Goal: Feedback & Contribution: Leave review/rating

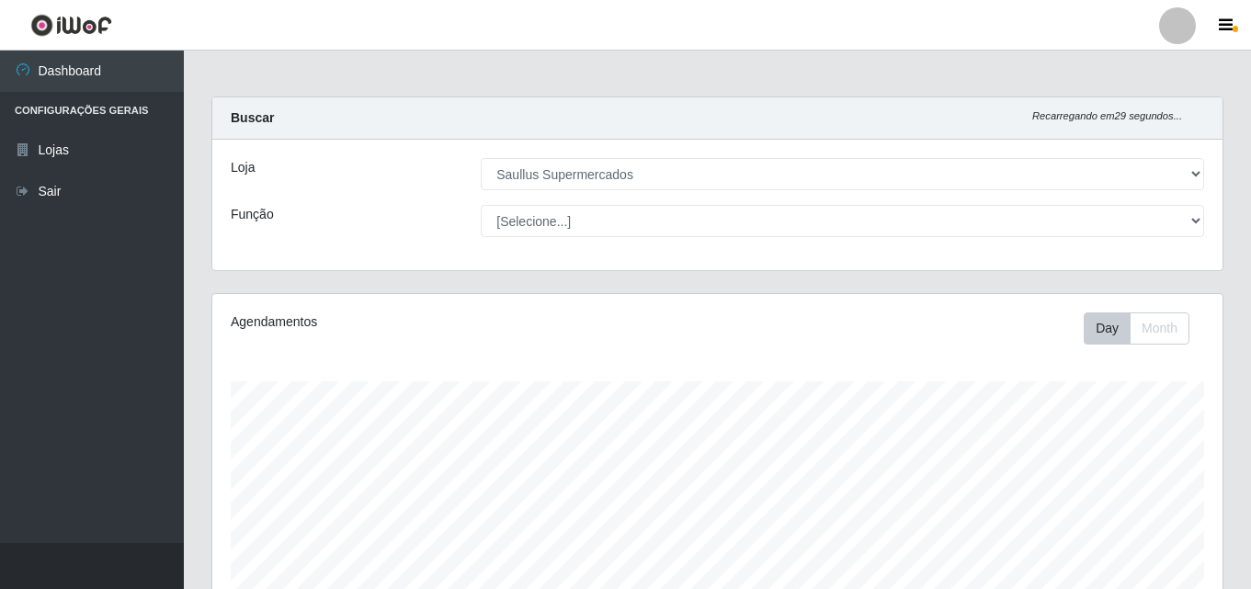
select select "423"
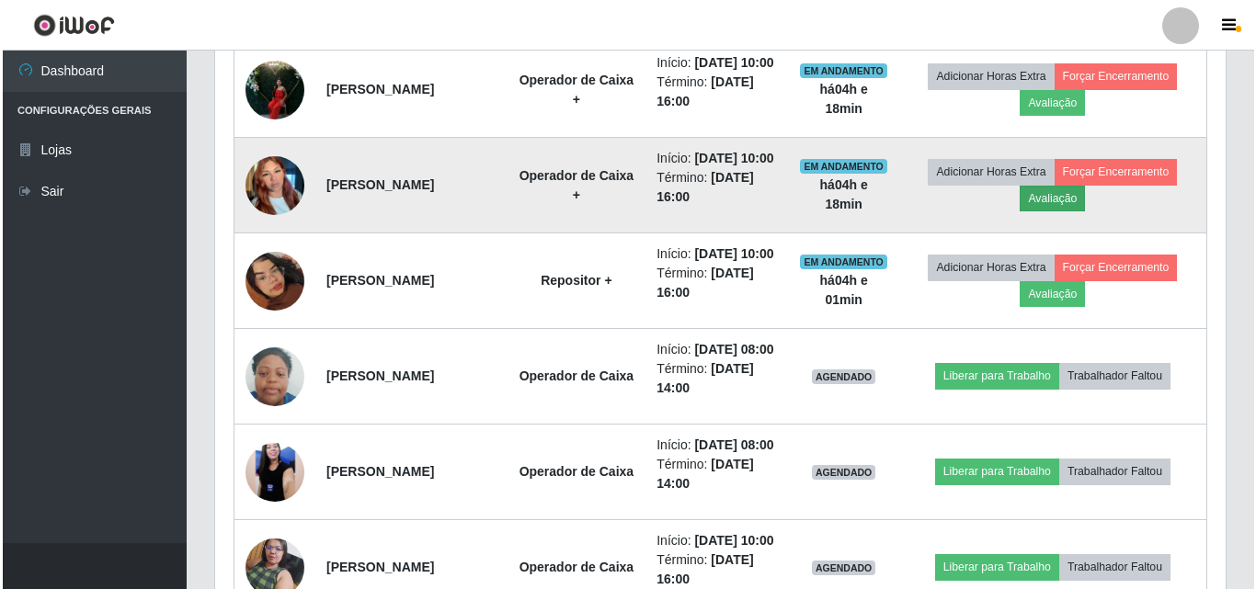
scroll to position [649, 0]
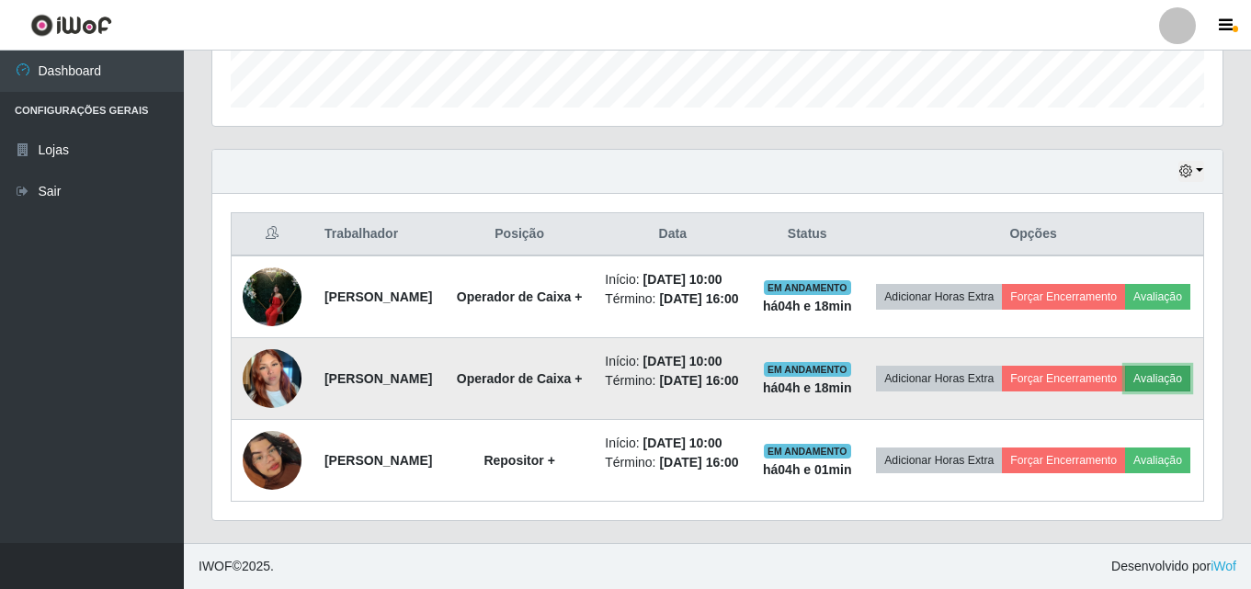
click at [1125, 366] on button "Avaliação" at bounding box center [1157, 379] width 65 height 26
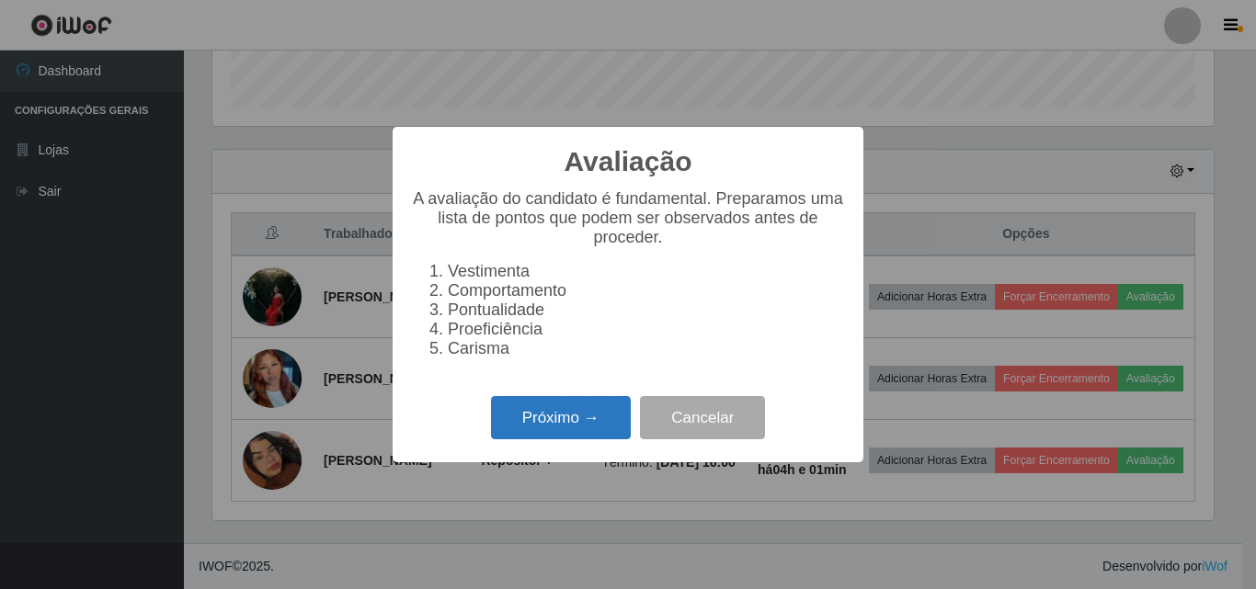
click at [574, 426] on button "Próximo →" at bounding box center [561, 417] width 140 height 43
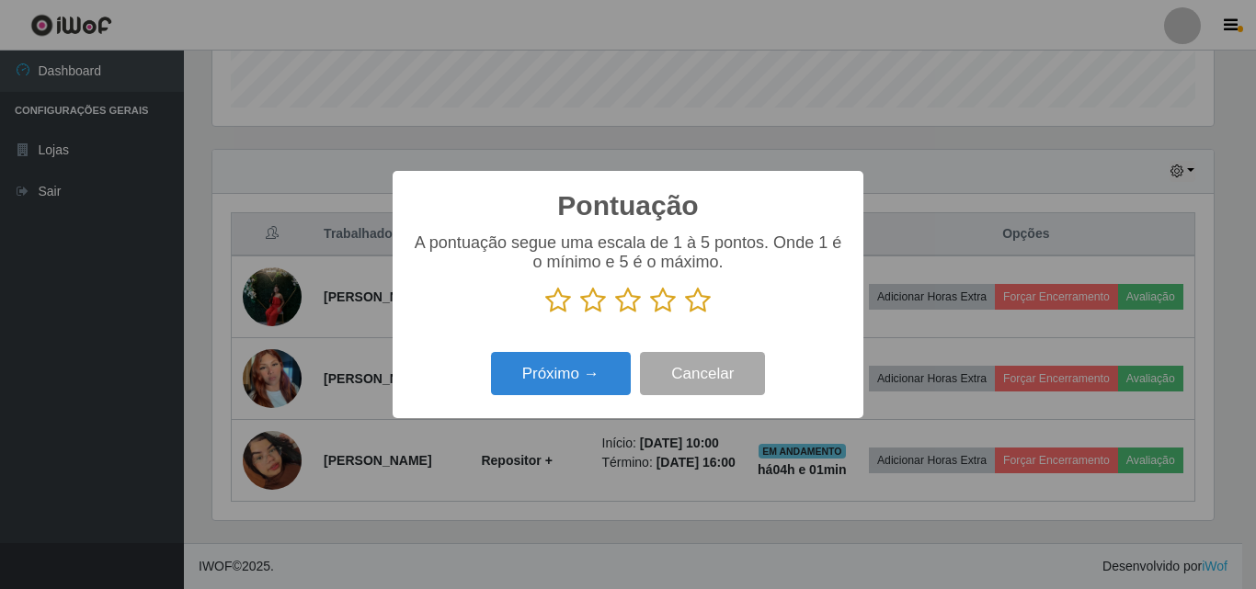
scroll to position [918899, 918280]
click at [701, 309] on icon at bounding box center [698, 301] width 26 height 28
click at [685, 314] on input "radio" at bounding box center [685, 314] width 0 height 0
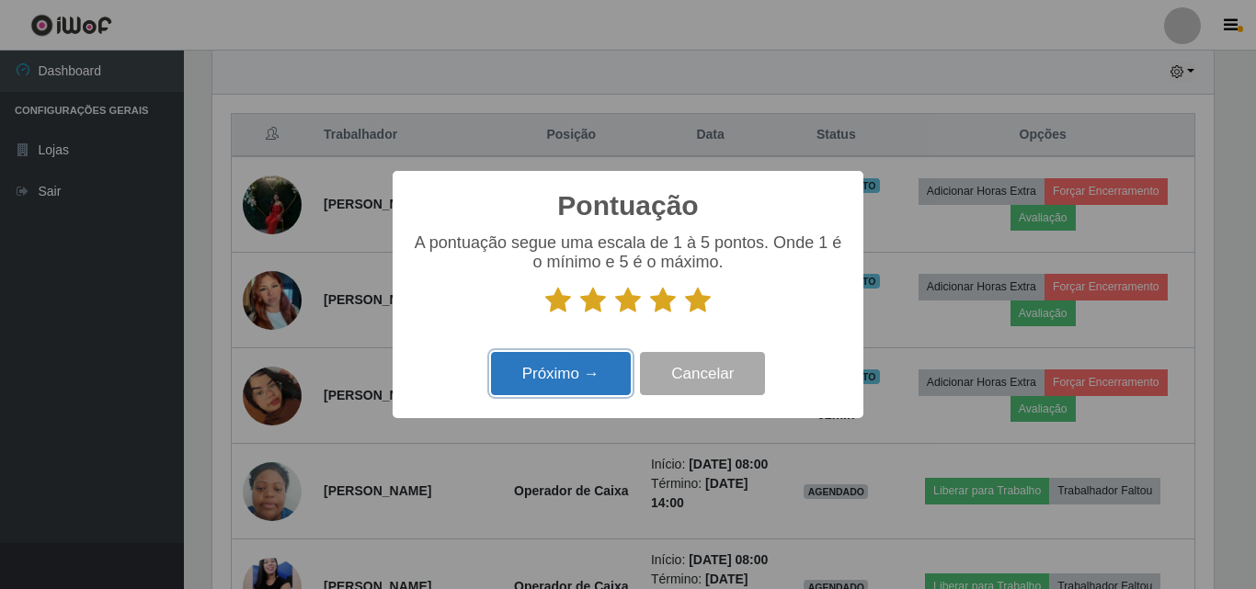
click at [557, 382] on button "Próximo →" at bounding box center [561, 373] width 140 height 43
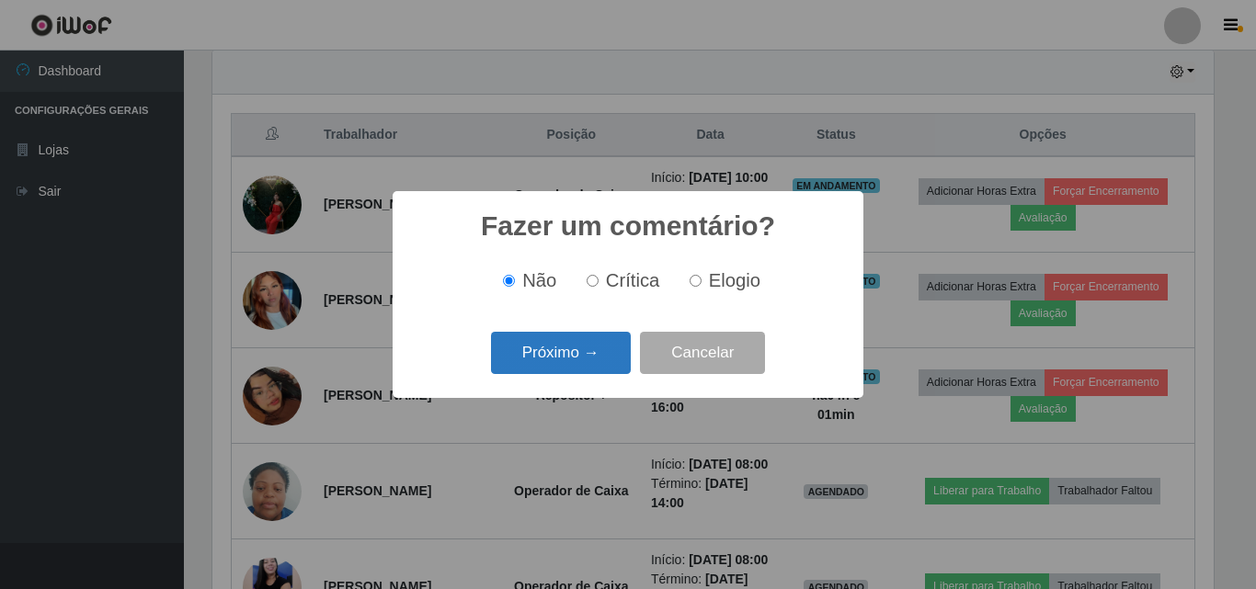
click at [567, 359] on button "Próximo →" at bounding box center [561, 353] width 140 height 43
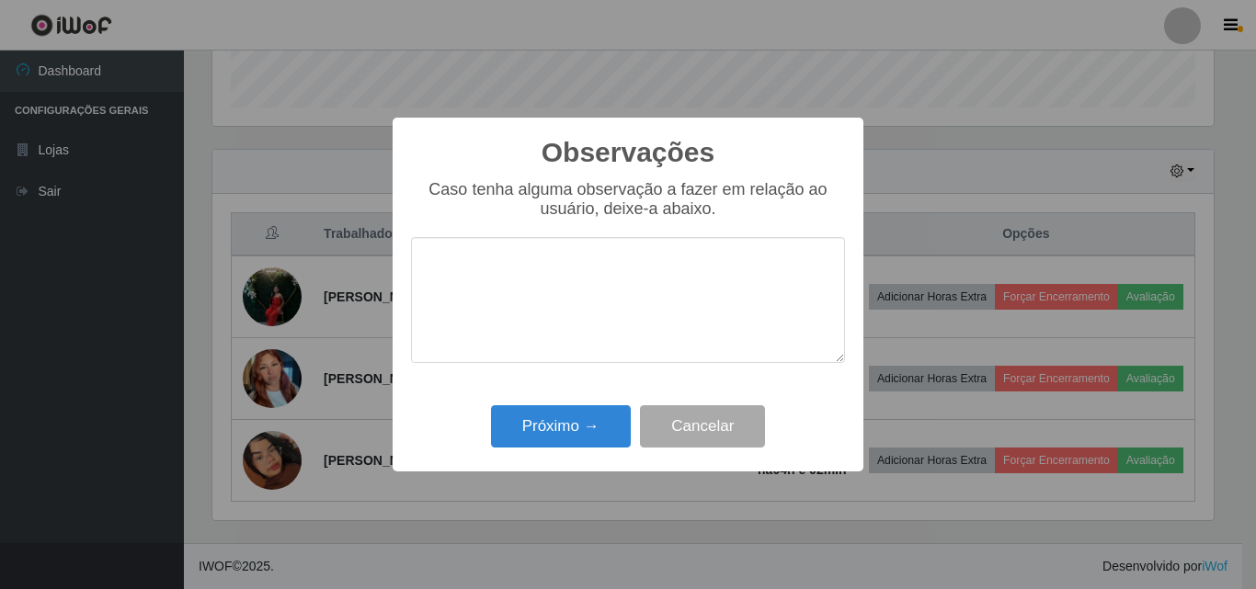
type textarea "r"
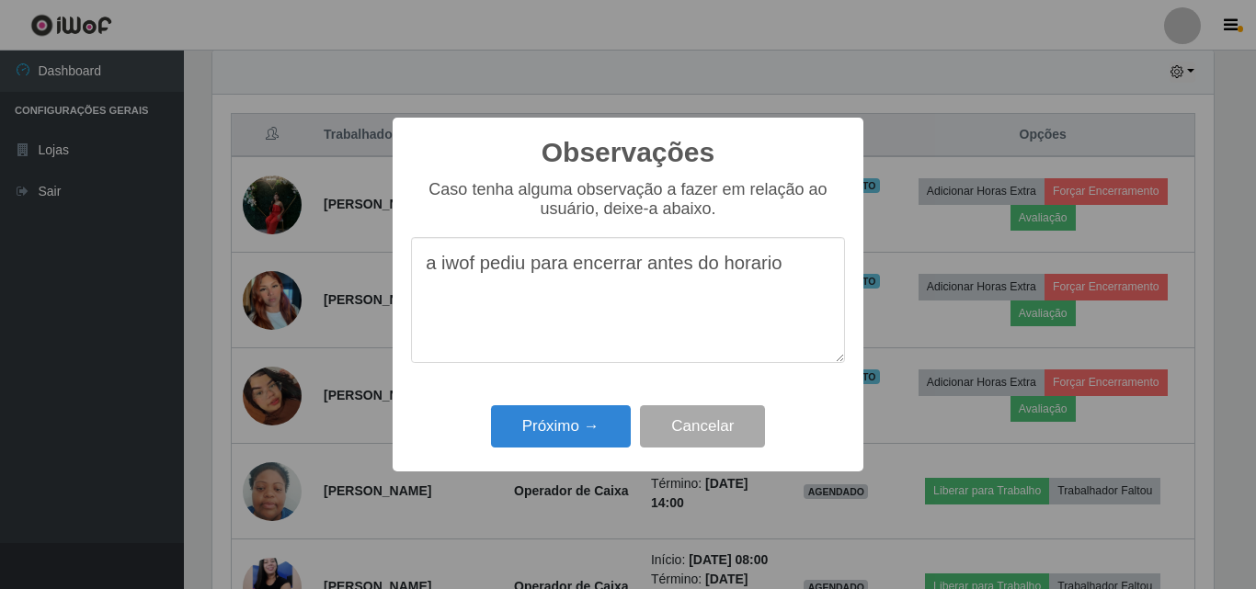
drag, startPoint x: 455, startPoint y: 269, endPoint x: 759, endPoint y: 306, distance: 306.5
click at [756, 312] on textarea "a iwof pediu para encerrar antes do horario" at bounding box center [628, 300] width 434 height 126
drag, startPoint x: 757, startPoint y: 267, endPoint x: 715, endPoint y: 345, distance: 88.8
click at [715, 350] on textarea "a iwof pediu para encerrar antes do horario" at bounding box center [628, 300] width 434 height 126
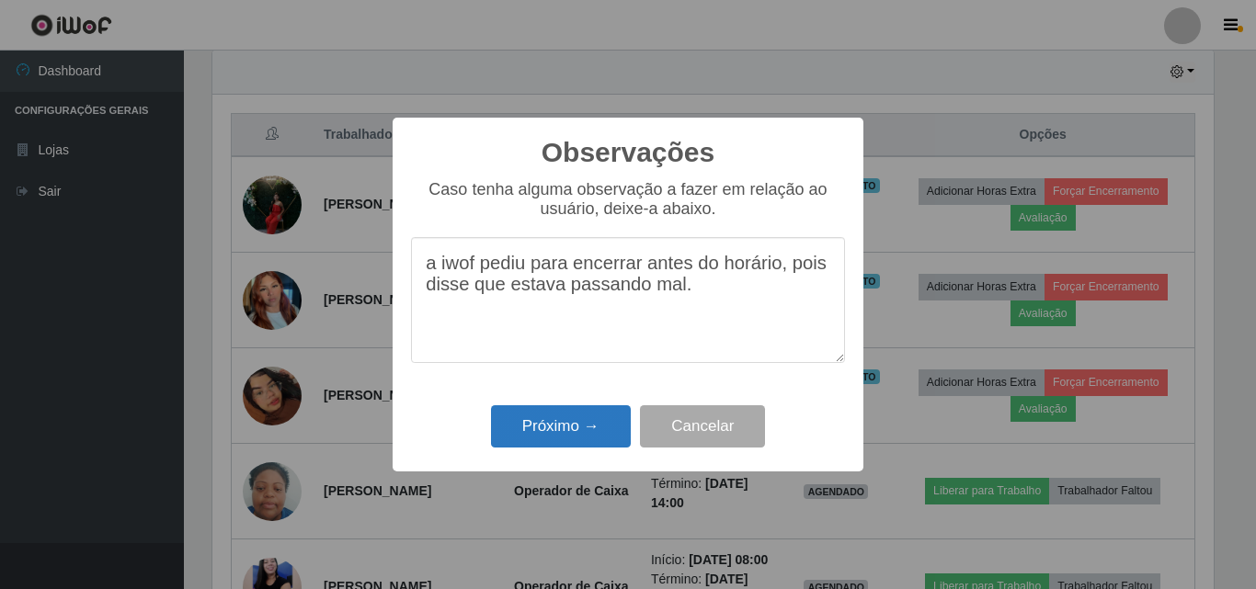
type textarea "a iwof pediu para encerrar antes do horário, pois disse que estava passando mal."
click at [615, 435] on button "Próximo →" at bounding box center [561, 426] width 140 height 43
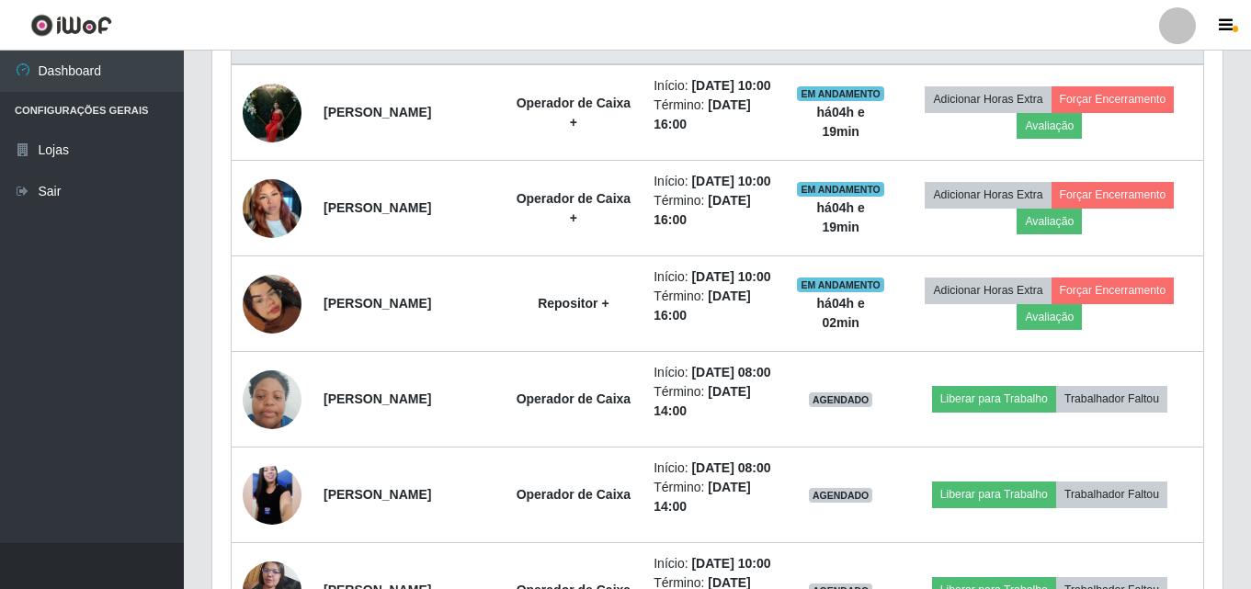
scroll to position [649, 0]
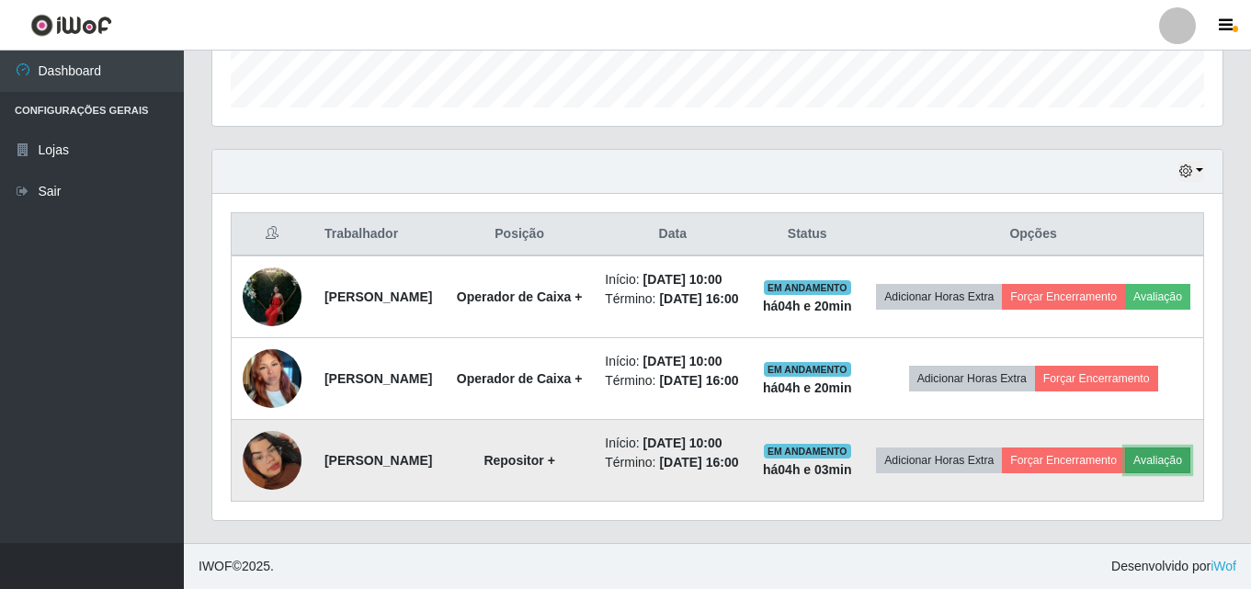
click at [1125, 465] on button "Avaliação" at bounding box center [1157, 461] width 65 height 26
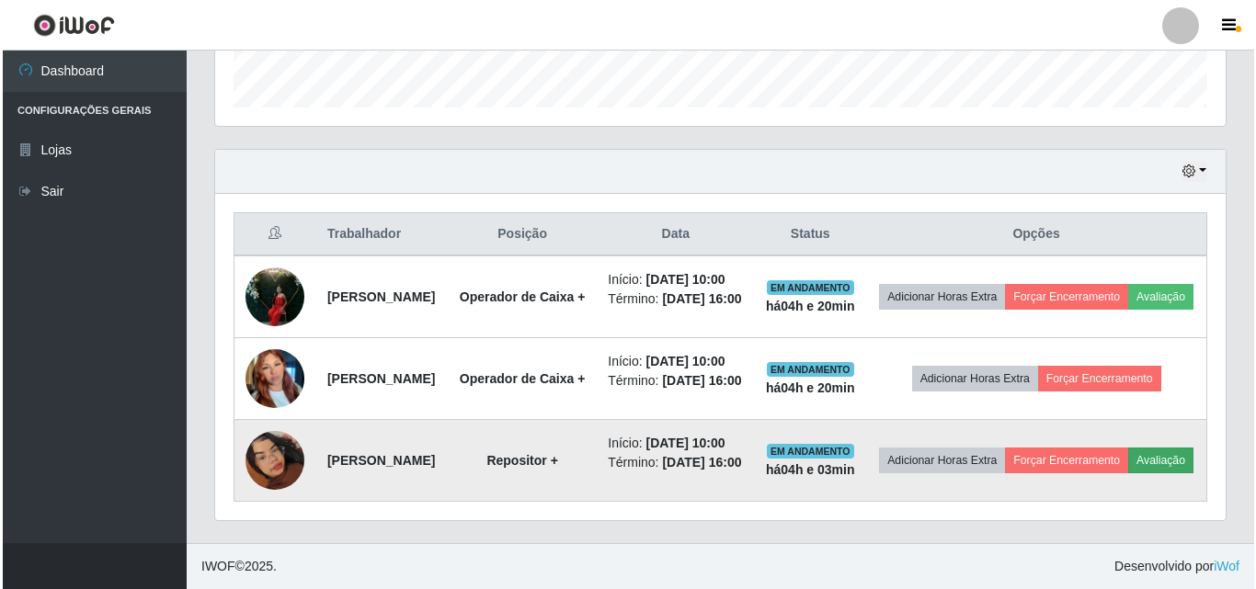
scroll to position [382, 1001]
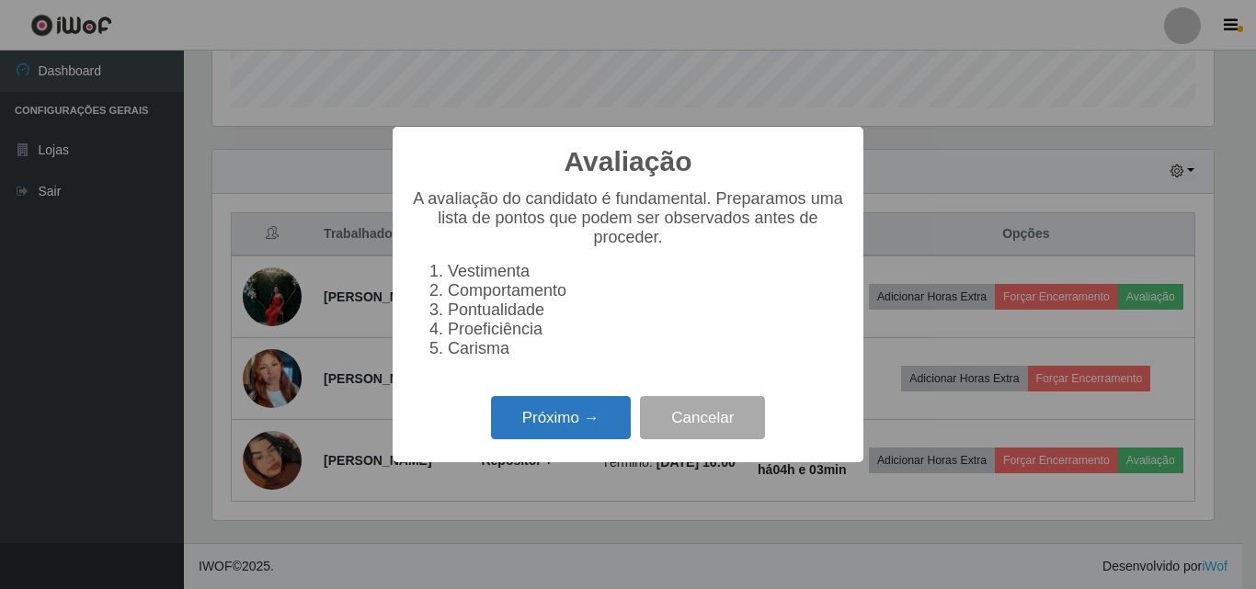
click at [536, 439] on button "Próximo →" at bounding box center [561, 417] width 140 height 43
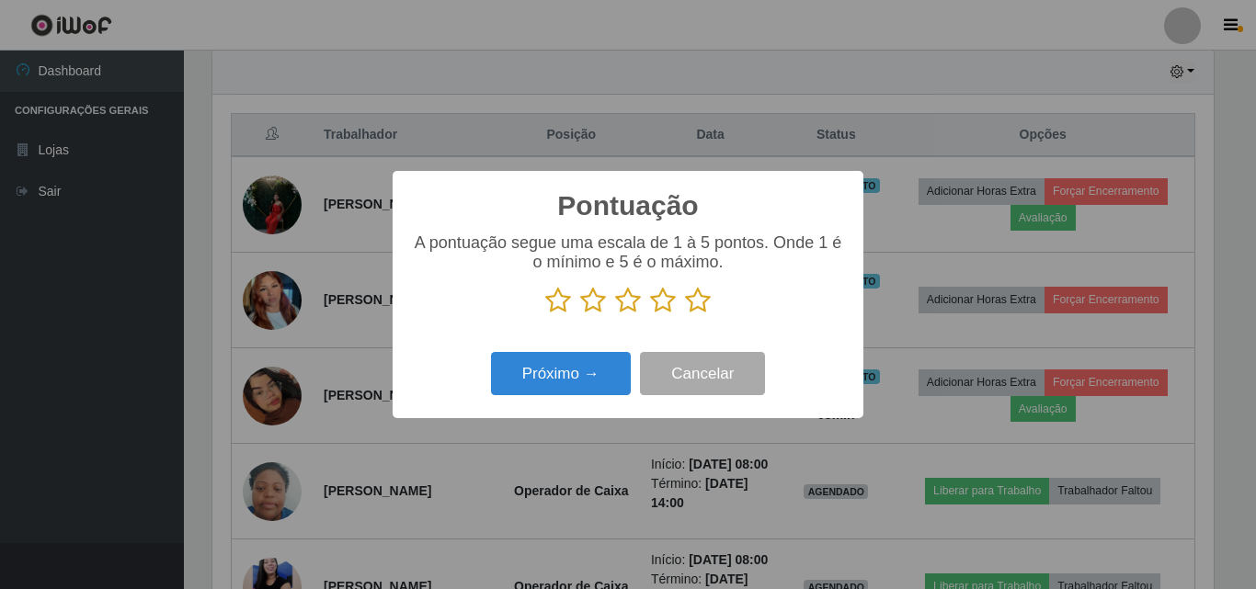
scroll to position [918899, 918280]
click at [693, 303] on icon at bounding box center [698, 301] width 26 height 28
click at [685, 314] on input "radio" at bounding box center [685, 314] width 0 height 0
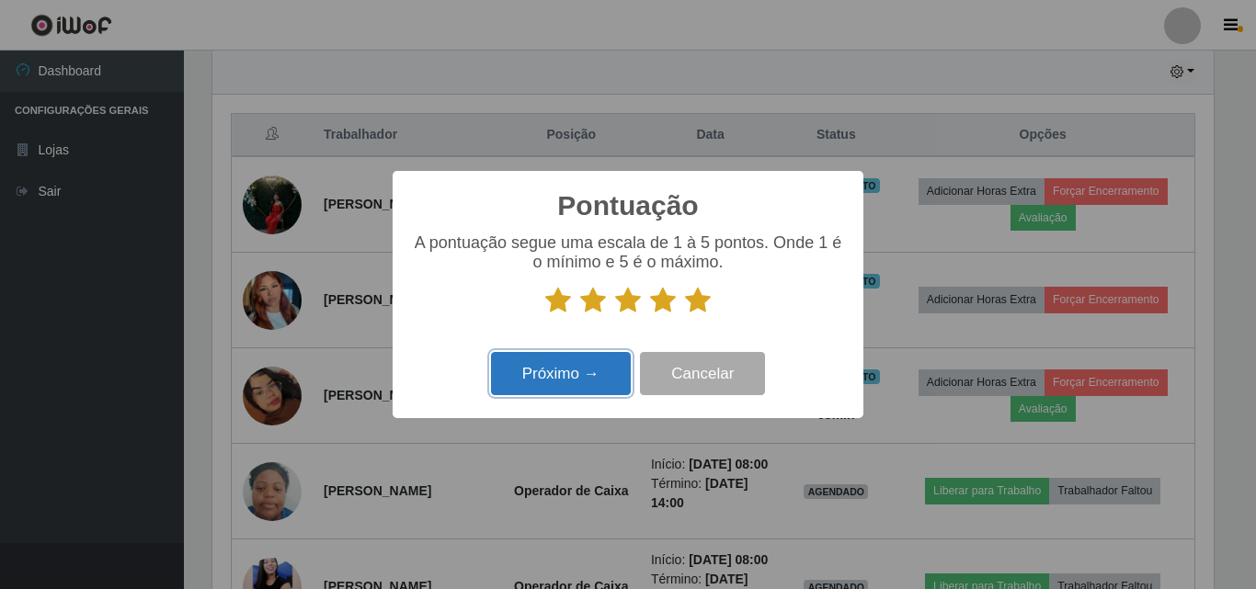
click at [591, 377] on button "Próximo →" at bounding box center [561, 373] width 140 height 43
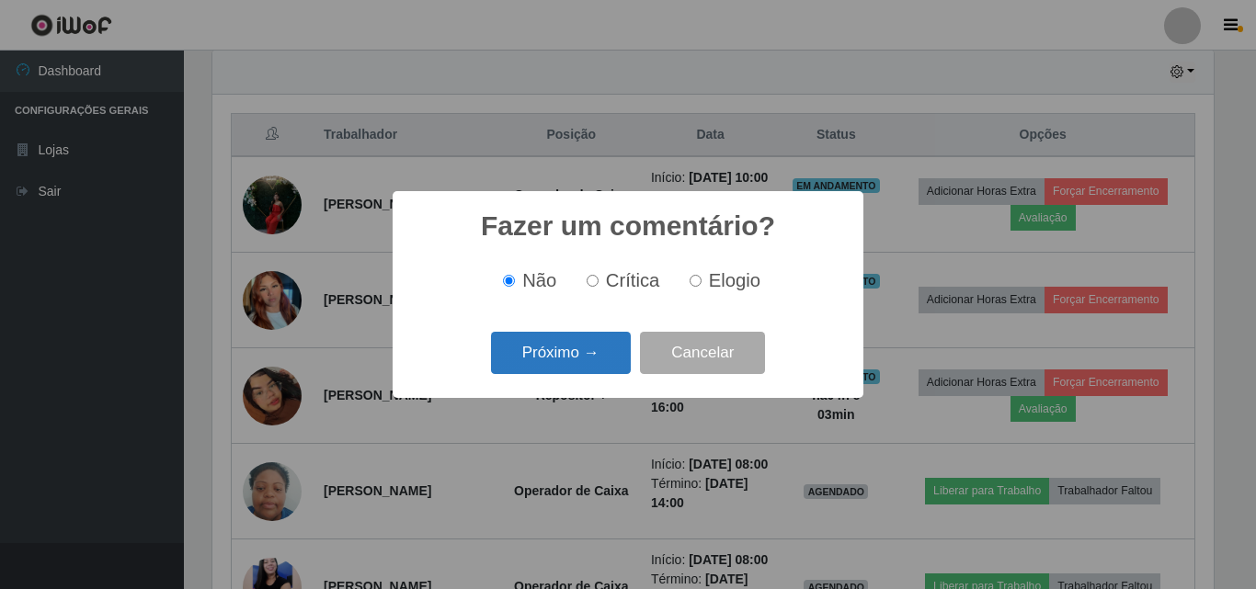
click at [578, 360] on button "Próximo →" at bounding box center [561, 353] width 140 height 43
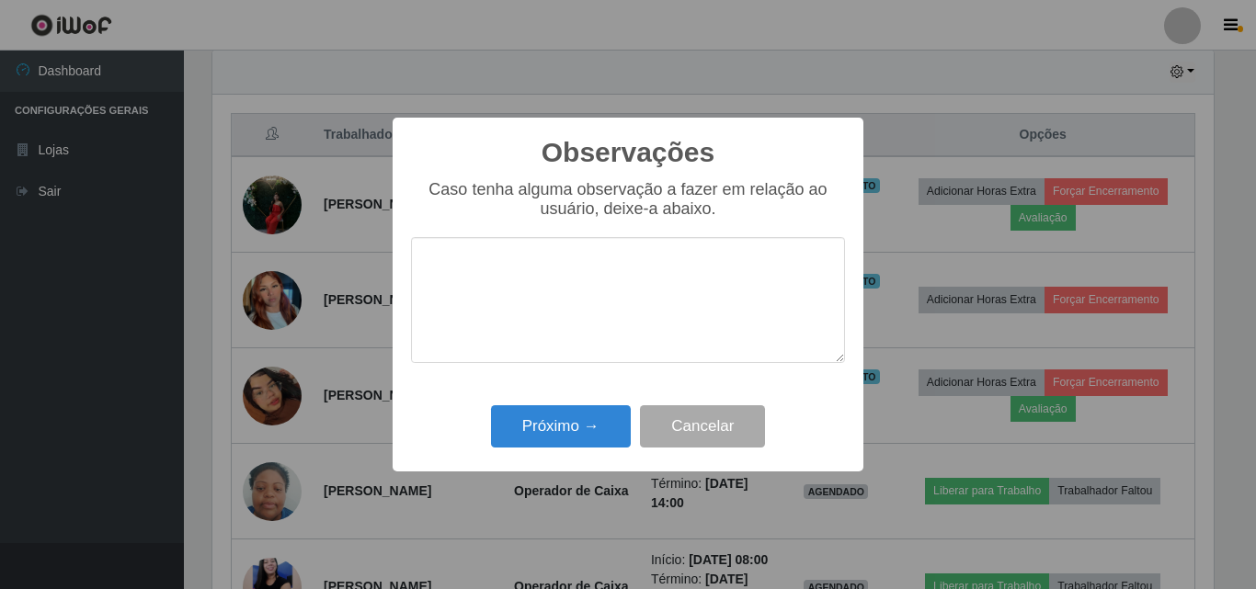
click at [496, 249] on textarea at bounding box center [628, 300] width 434 height 126
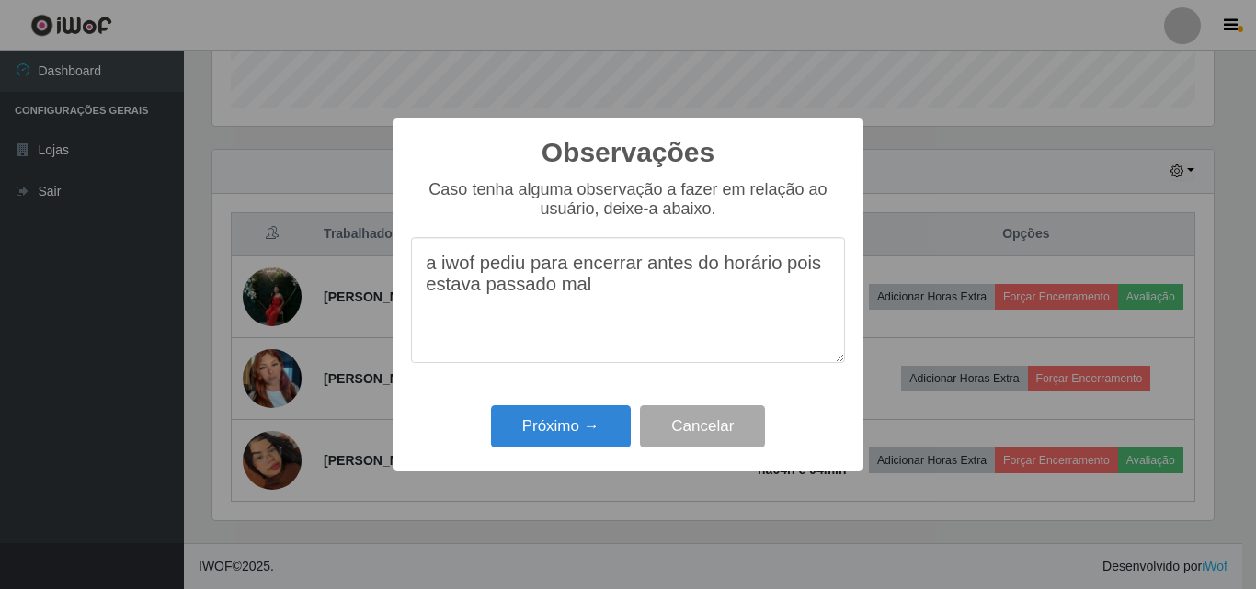
click at [591, 300] on textarea "a iwof pediu para encerrar antes do horário pois estava passado mal" at bounding box center [628, 300] width 434 height 126
type textarea "a iwof pediu para encerrar antes do horário pois estava passado mal."
click at [570, 419] on button "Próximo →" at bounding box center [561, 426] width 140 height 43
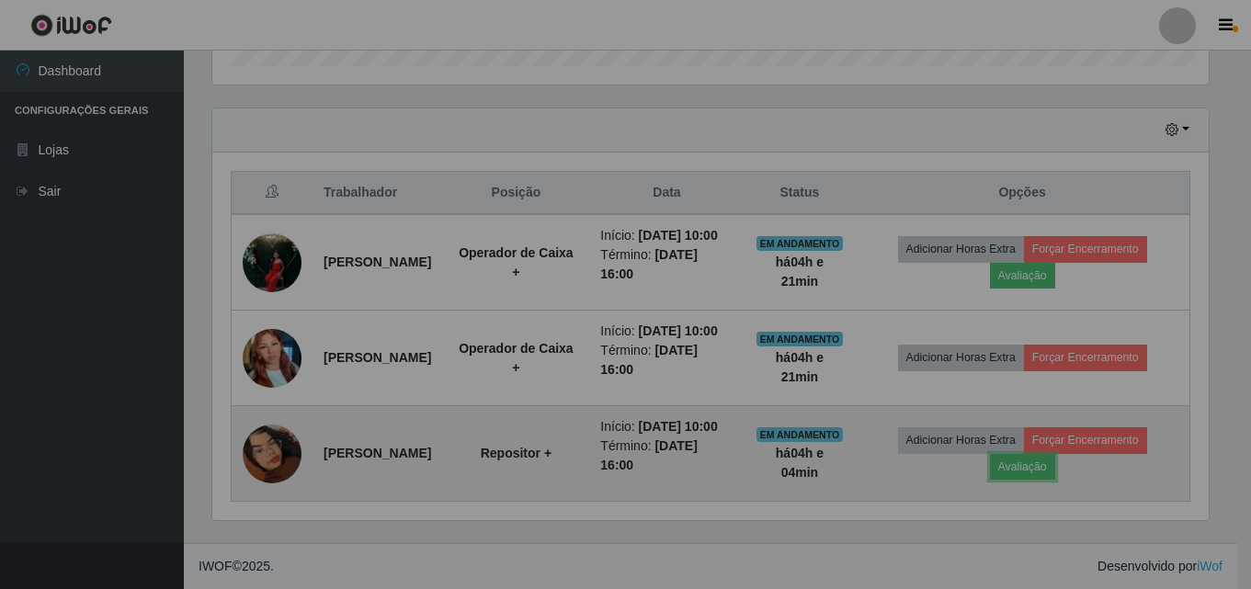
scroll to position [382, 1010]
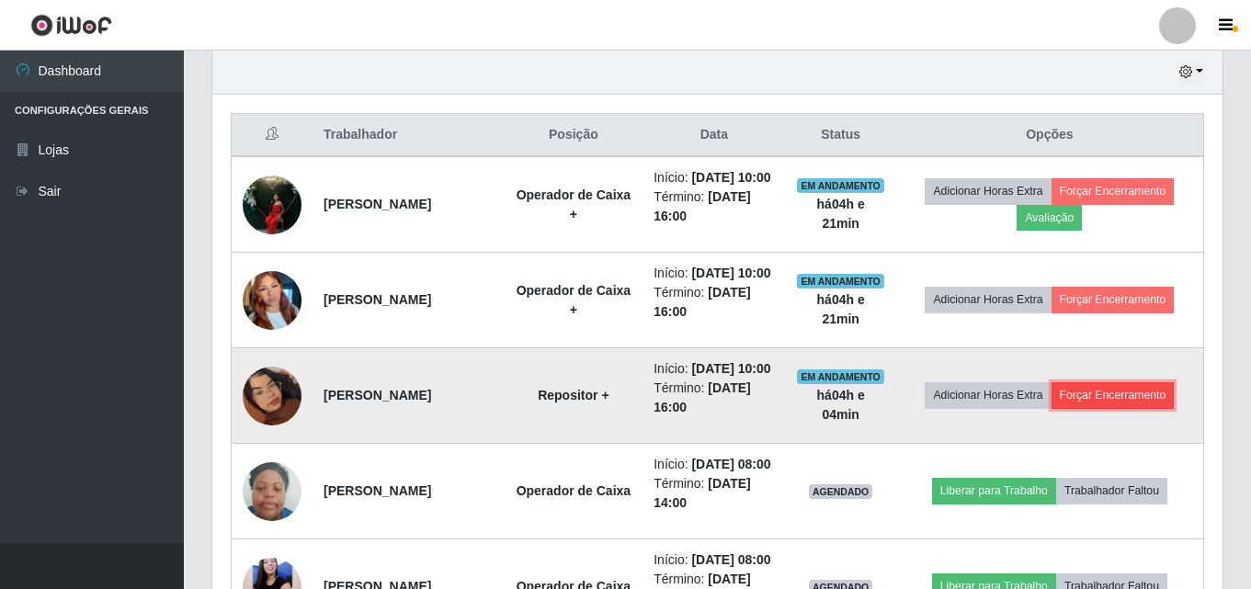
click at [1109, 408] on button "Forçar Encerramento" at bounding box center [1113, 395] width 123 height 26
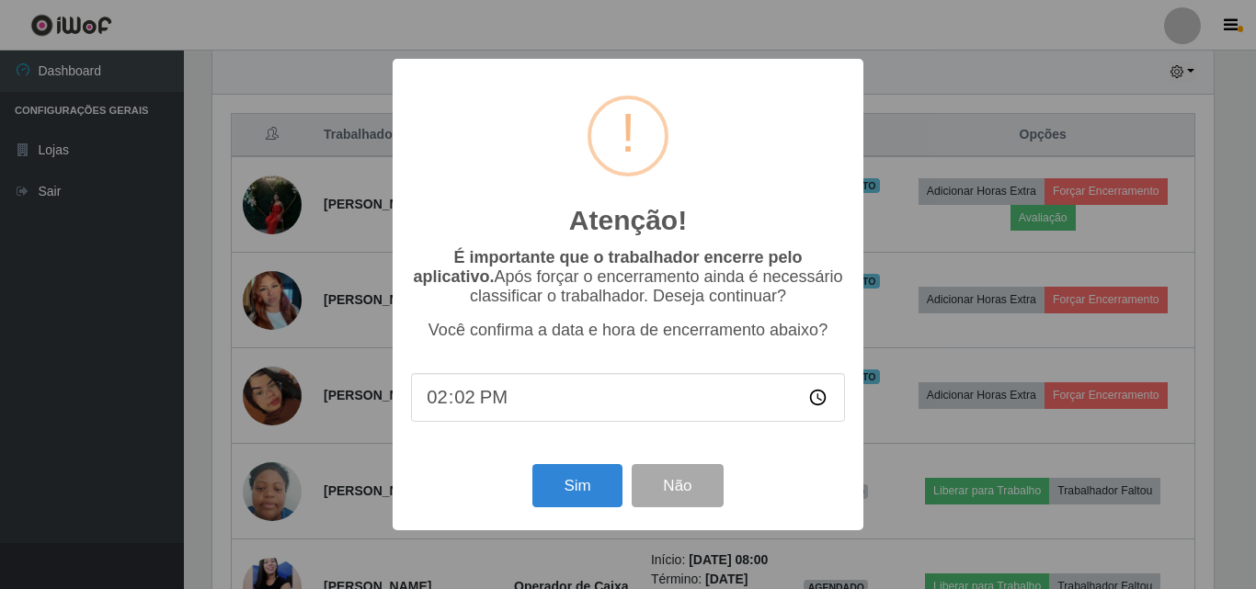
type input "14:21"
click at [611, 477] on button "Sim" at bounding box center [576, 485] width 89 height 43
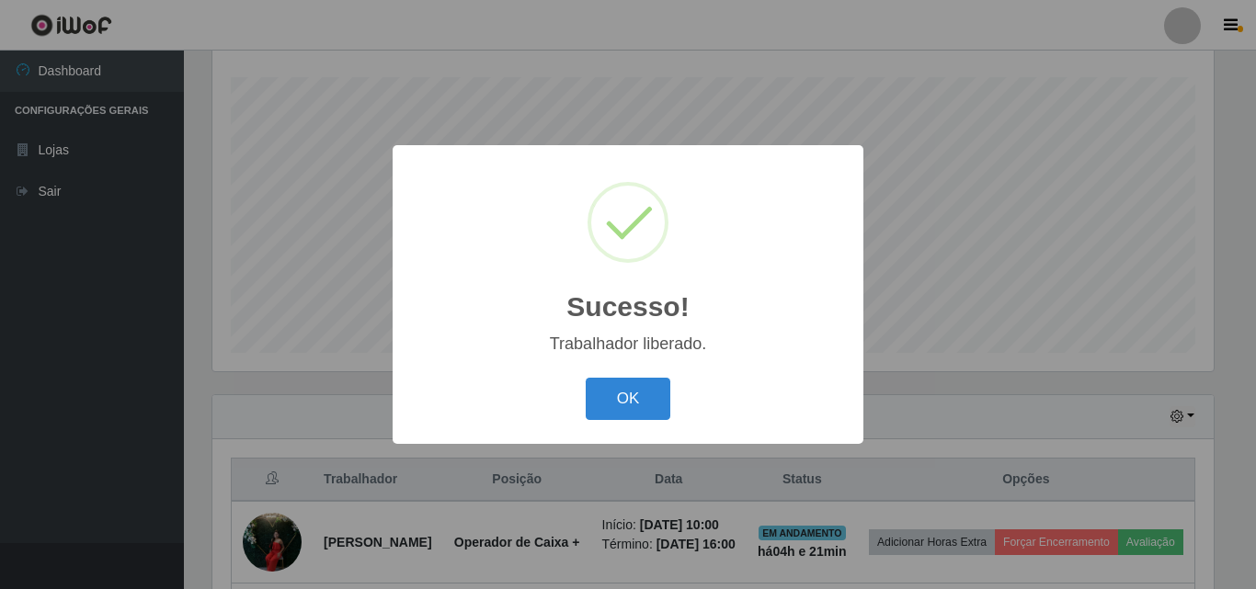
click at [586, 378] on button "OK" at bounding box center [628, 399] width 85 height 43
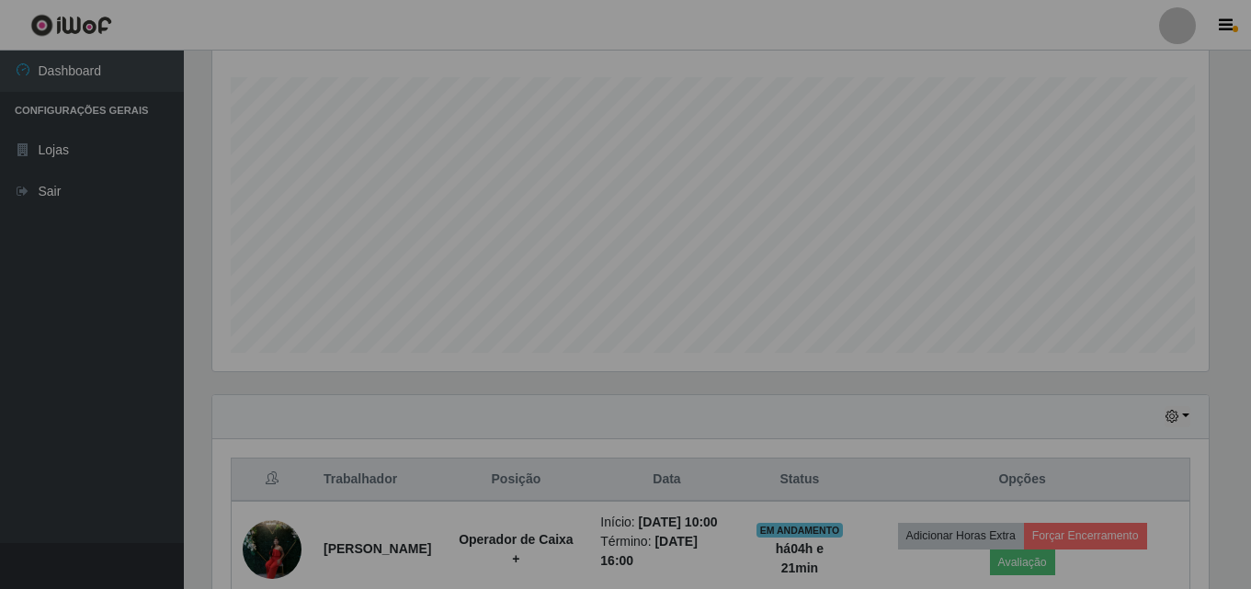
scroll to position [382, 1010]
